Goal: Find specific page/section: Find specific page/section

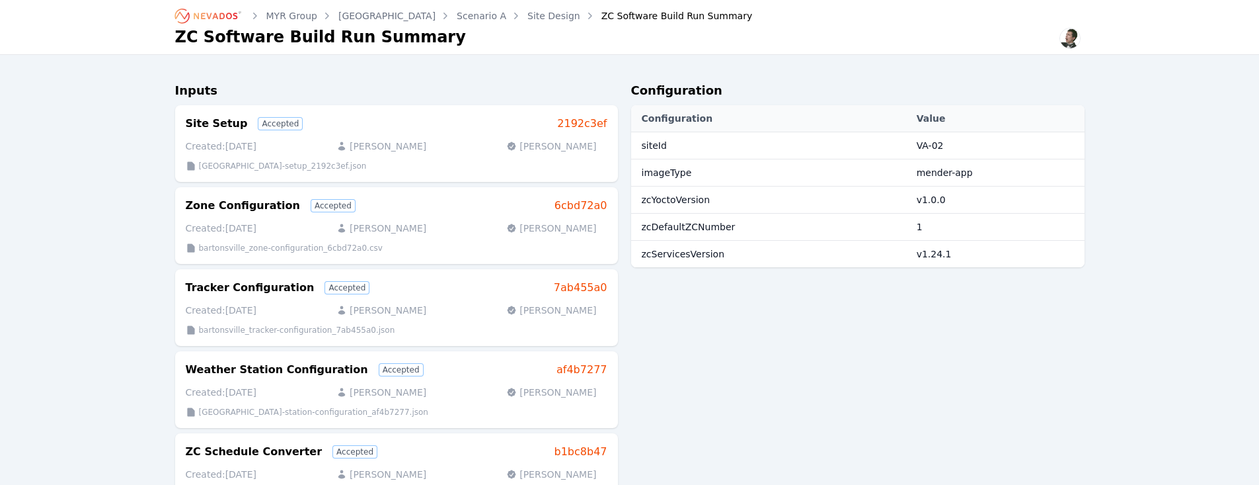
click at [528, 19] on link "Site Design" at bounding box center [554, 15] width 53 height 13
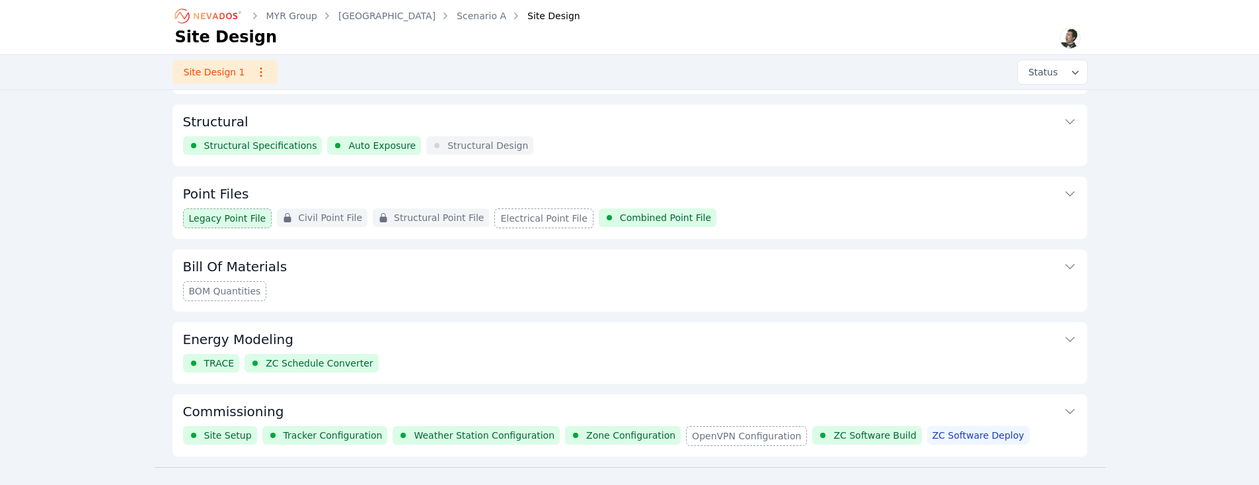
scroll to position [161, 0]
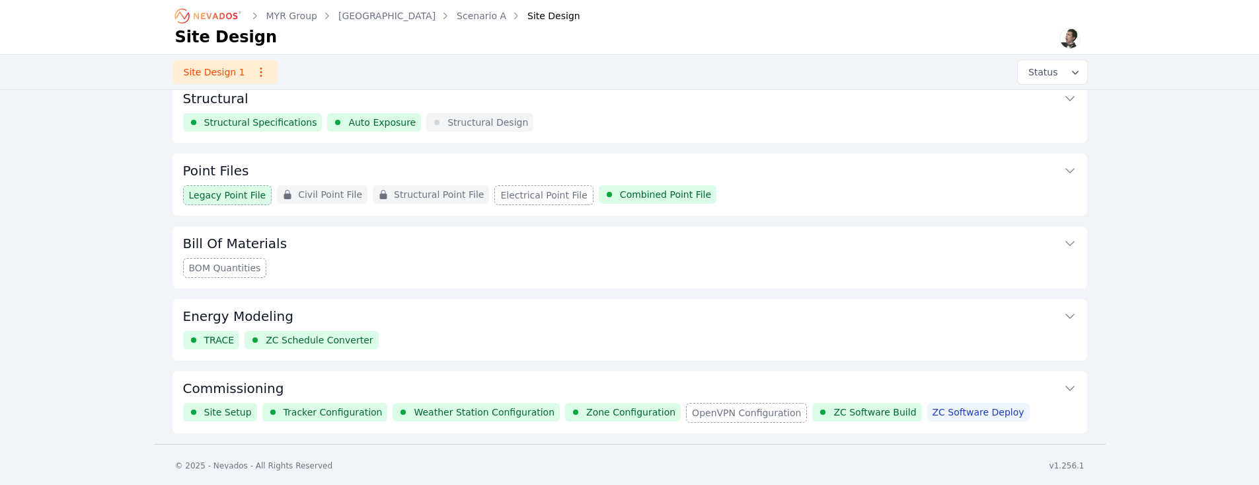
click at [458, 385] on button "Commissioning" at bounding box center [630, 387] width 894 height 32
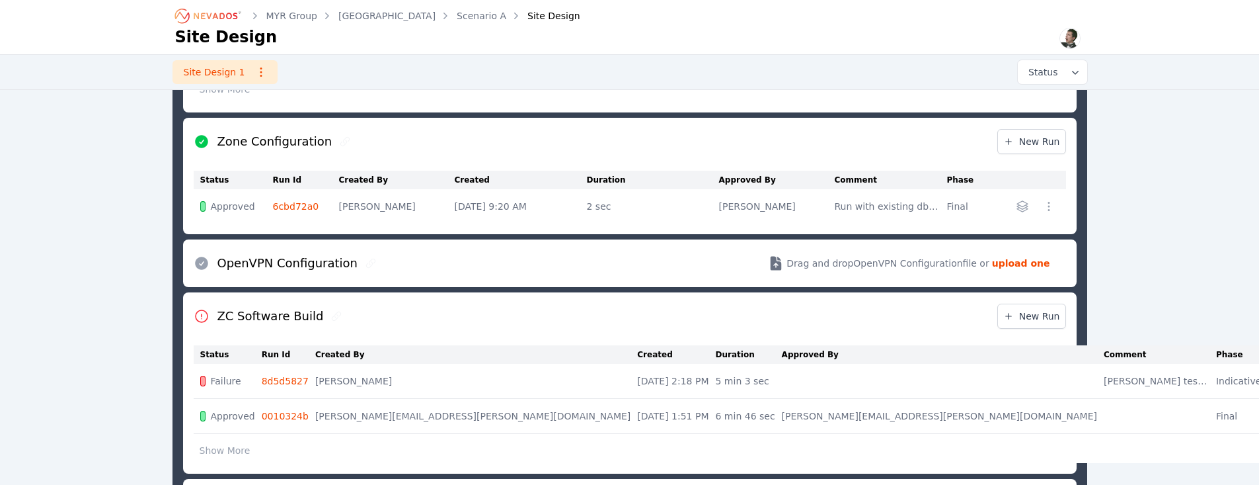
scroll to position [815, 0]
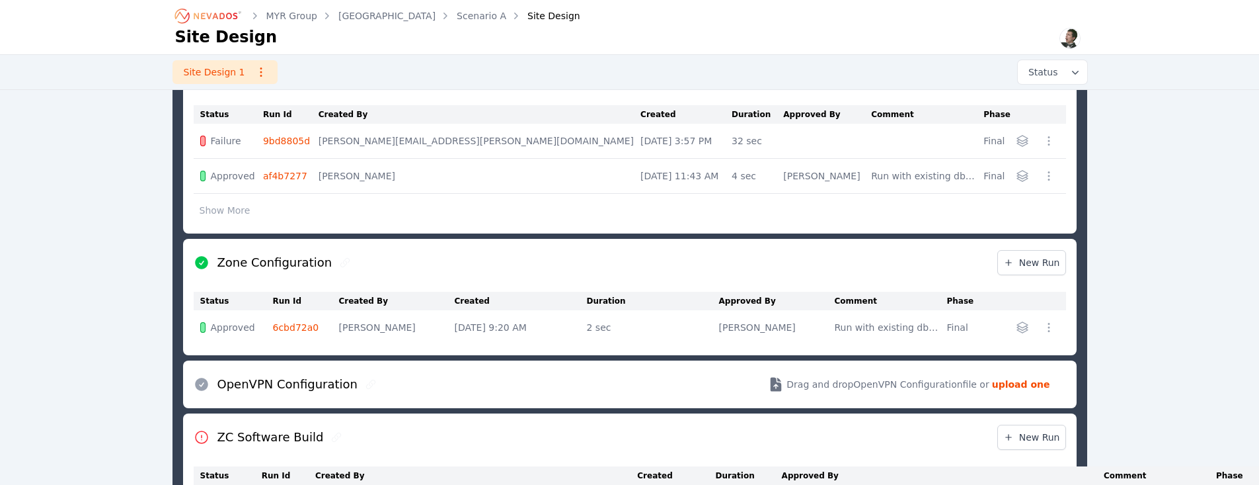
click at [296, 327] on link "6cbd72a0" at bounding box center [296, 327] width 46 height 11
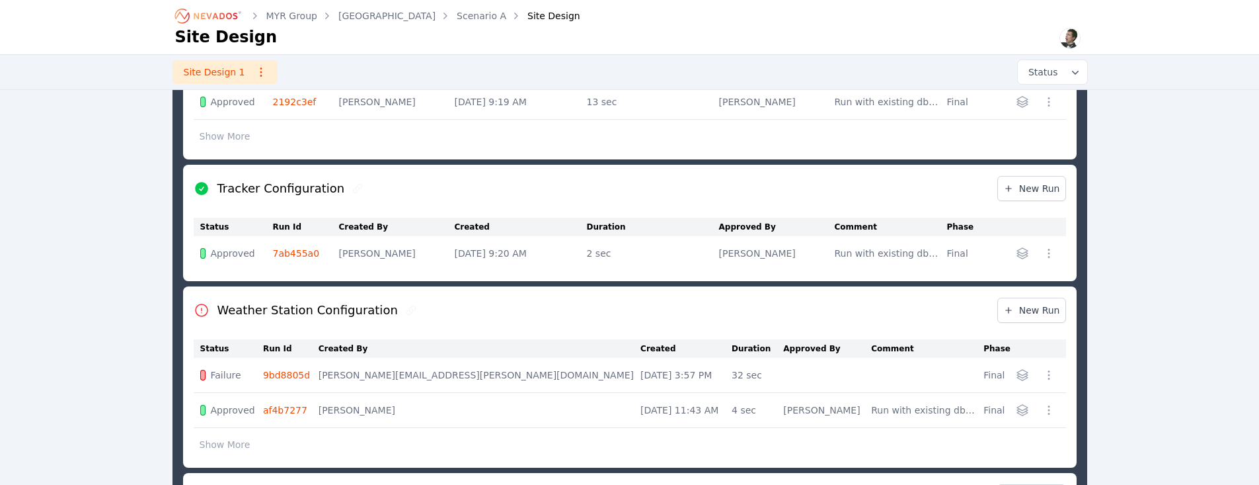
scroll to position [580, 0]
click at [304, 374] on link "9bd8805d" at bounding box center [286, 375] width 47 height 11
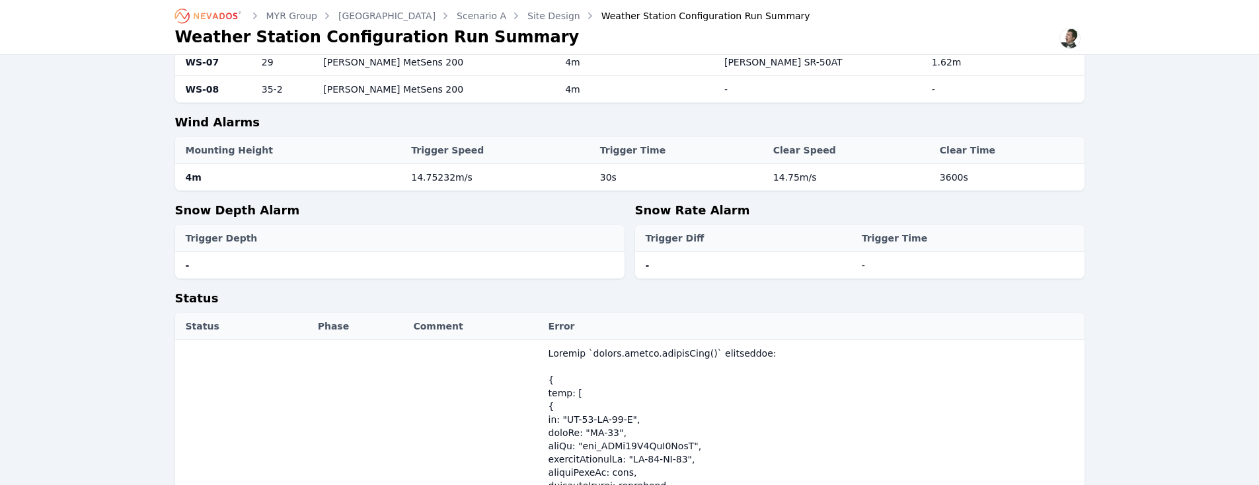
scroll to position [299, 0]
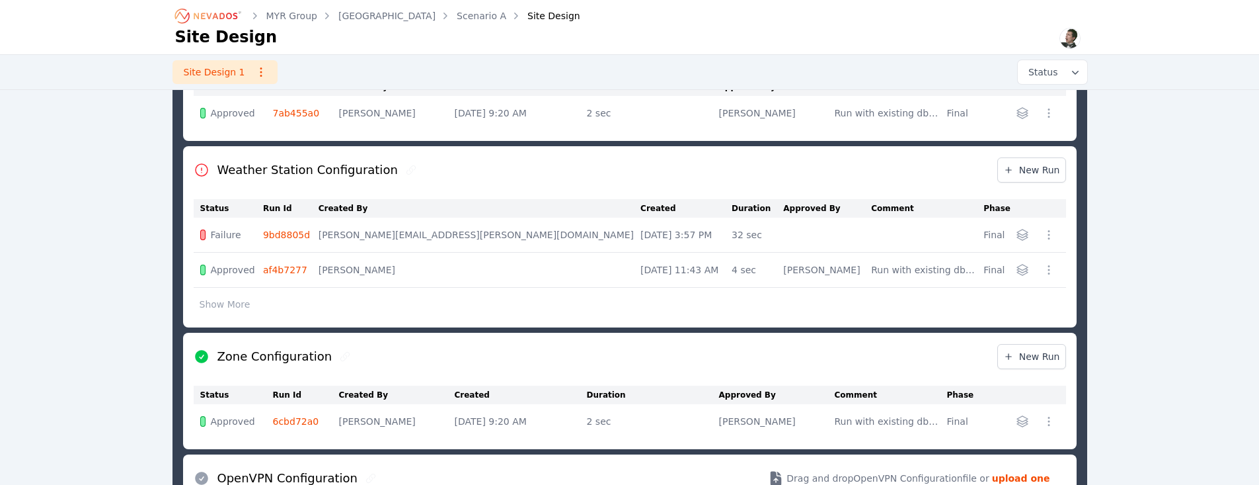
scroll to position [707, 0]
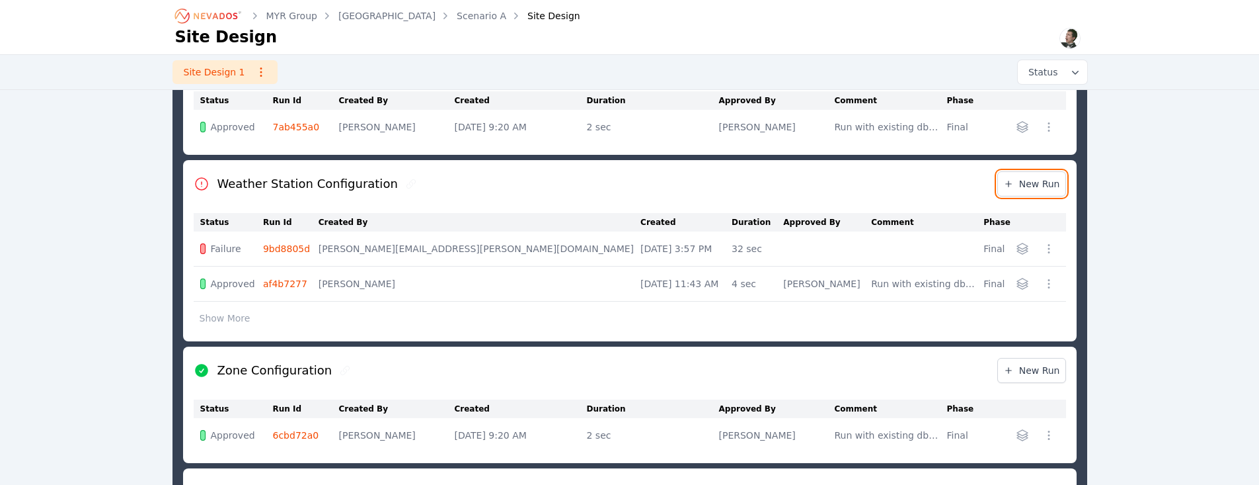
click at [1017, 180] on span "New Run" at bounding box center [1032, 183] width 57 height 13
